Goal: Task Accomplishment & Management: Complete application form

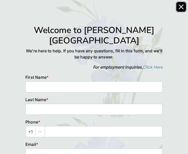
click at [182, 8] on icon "Close" at bounding box center [181, 6] width 5 height 5
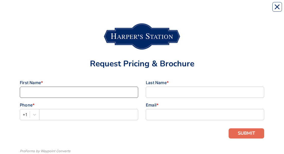
click at [98, 9] on input at bounding box center [79, 92] width 119 height 11
type input "Amy"
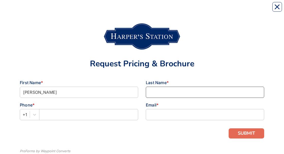
type input "Adams"
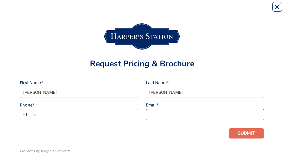
type input "teachyrkids@verizon.net"
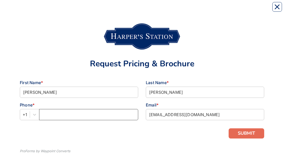
click at [95, 9] on input "text" at bounding box center [88, 114] width 99 height 11
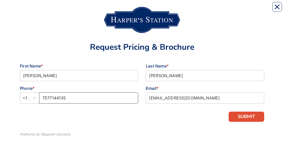
type input "7577144135"
click at [231, 9] on button "SUBMIT" at bounding box center [247, 117] width 36 height 10
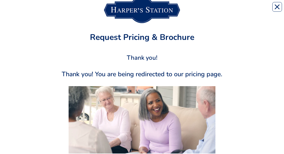
scroll to position [30, 0]
